Goal: Information Seeking & Learning: Learn about a topic

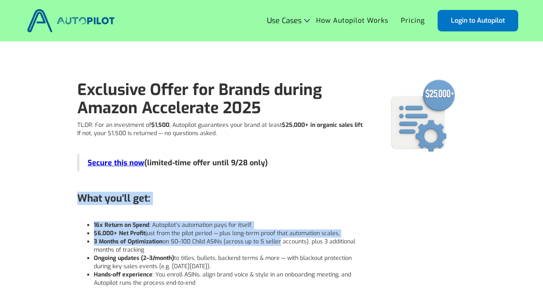
drag, startPoint x: 305, startPoint y: 168, endPoint x: 281, endPoint y: 245, distance: 80.2
click at [314, 234] on li "$6,000+ Net Profit just from the pilot period — plus long-term proof that autom…" at bounding box center [230, 233] width 273 height 8
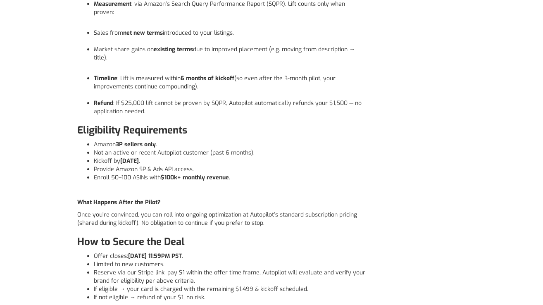
scroll to position [427, 0]
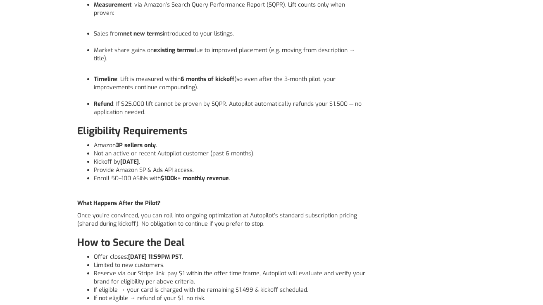
click at [303, 177] on div "TL;DR: For an investment of $1,500 , Autopilot guarantees your brand at least $…" at bounding box center [221, 29] width 289 height 671
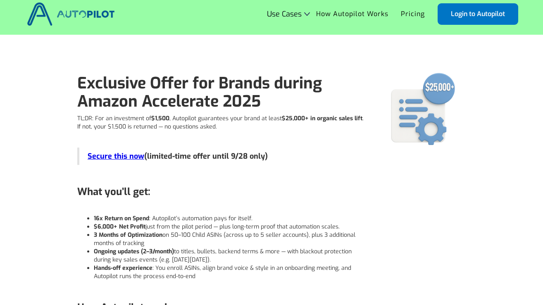
scroll to position [0, 0]
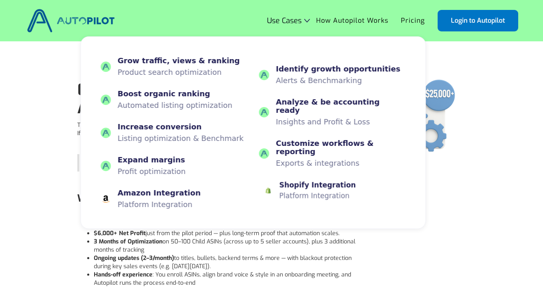
click at [299, 181] on div "Shopify Integration" at bounding box center [318, 185] width 76 height 8
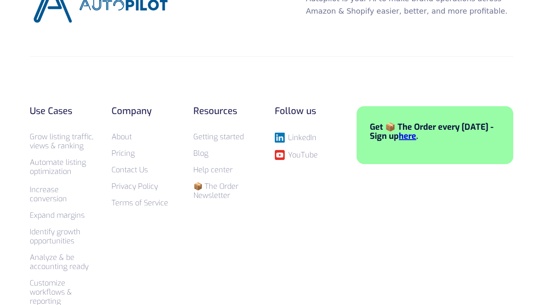
scroll to position [1384, 0]
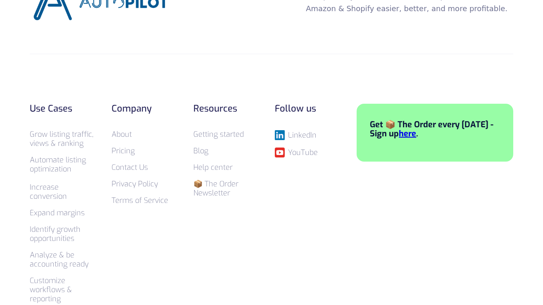
drag, startPoint x: 544, startPoint y: 20, endPoint x: 518, endPoint y: 252, distance: 233.3
click at [124, 136] on link "About" at bounding box center [122, 134] width 20 height 10
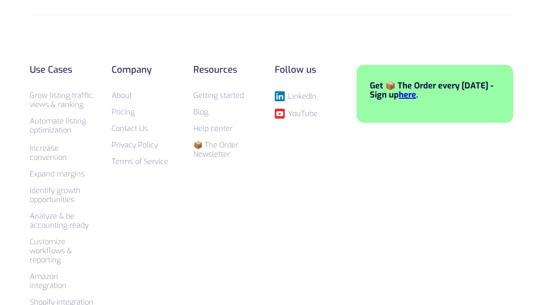
scroll to position [1410, 0]
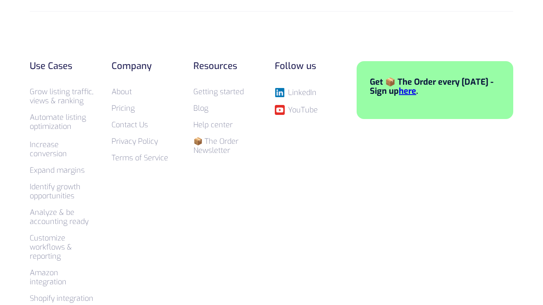
click at [281, 91] on img at bounding box center [279, 92] width 9 height 9
